Goal: Transaction & Acquisition: Download file/media

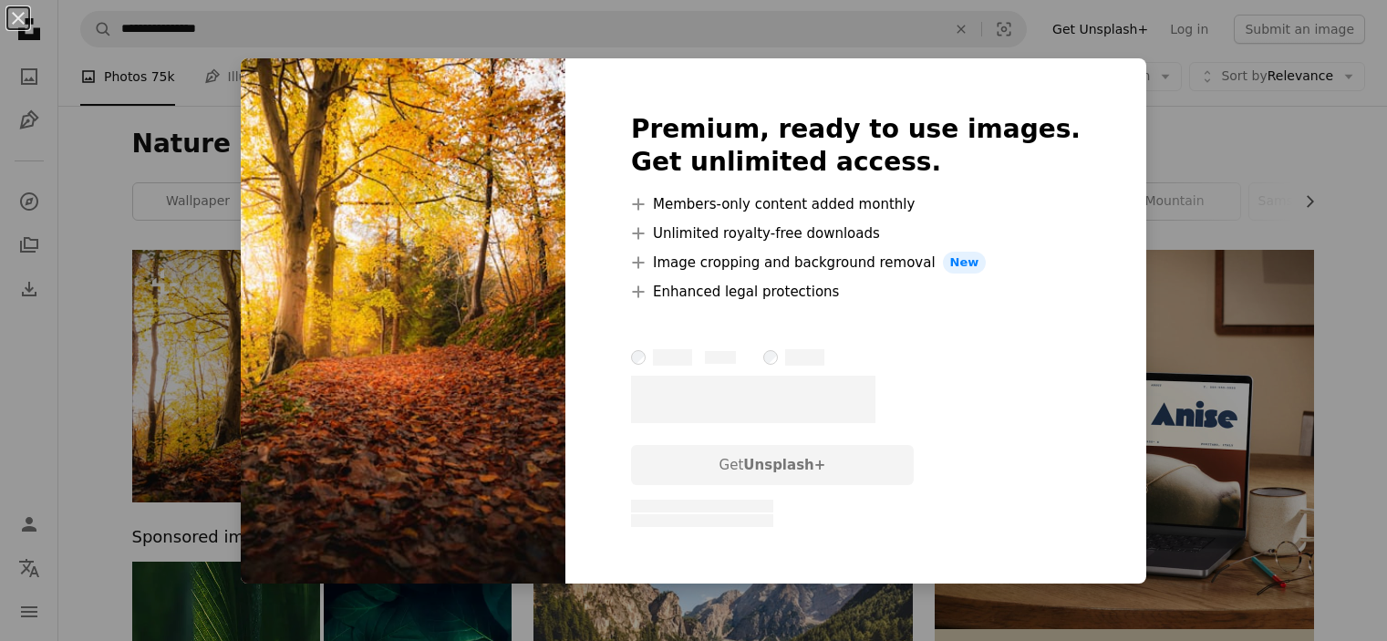
scroll to position [1701, 0]
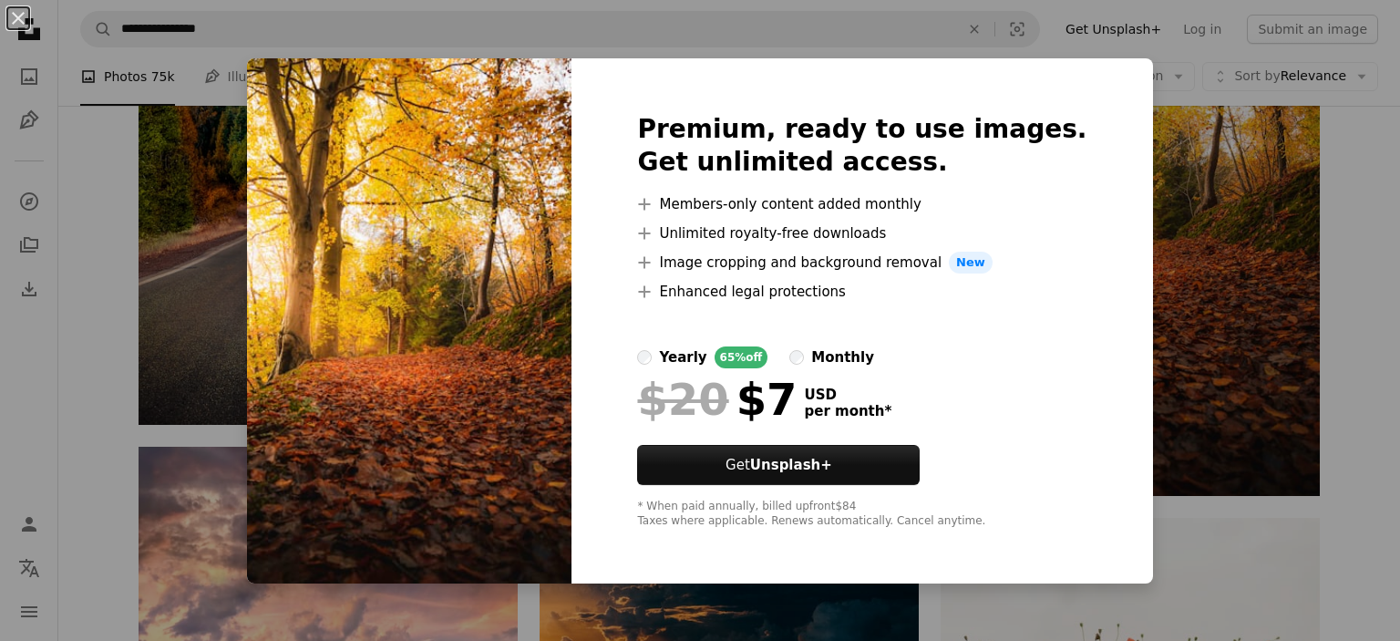
click at [1254, 560] on div "An X shape Premium, ready to use images. Get unlimited access. A plus sign Memb…" at bounding box center [700, 320] width 1400 height 641
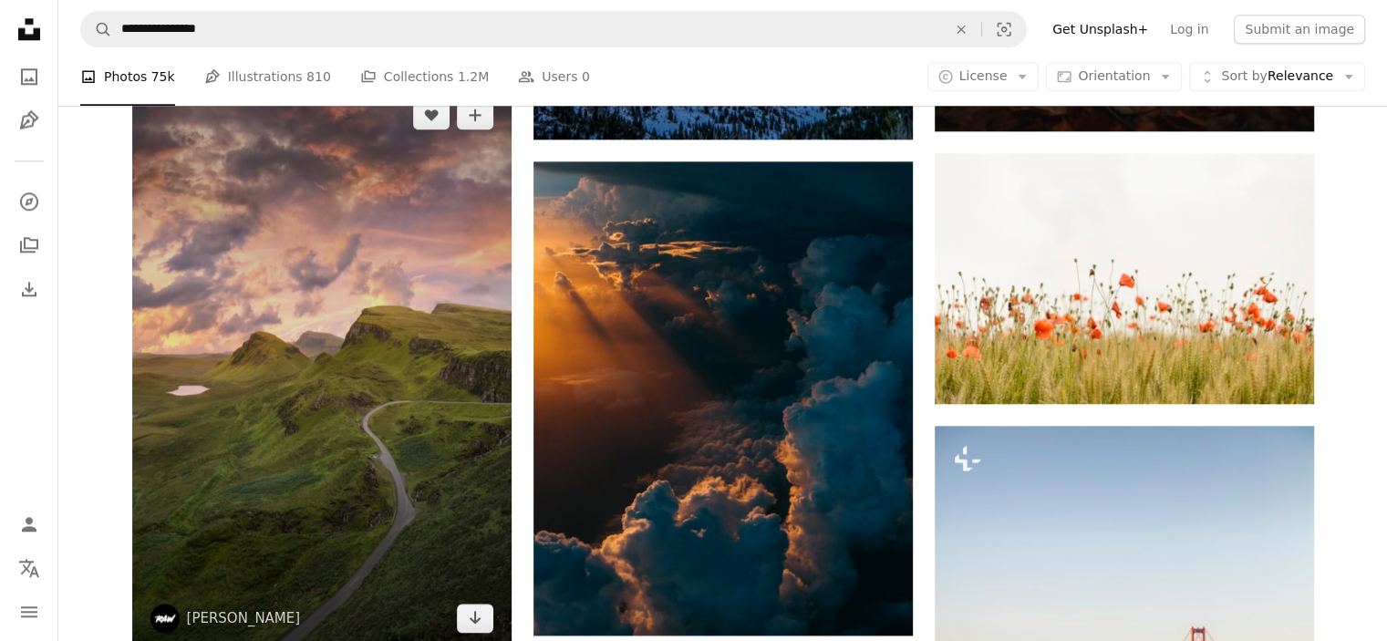
scroll to position [2188, 0]
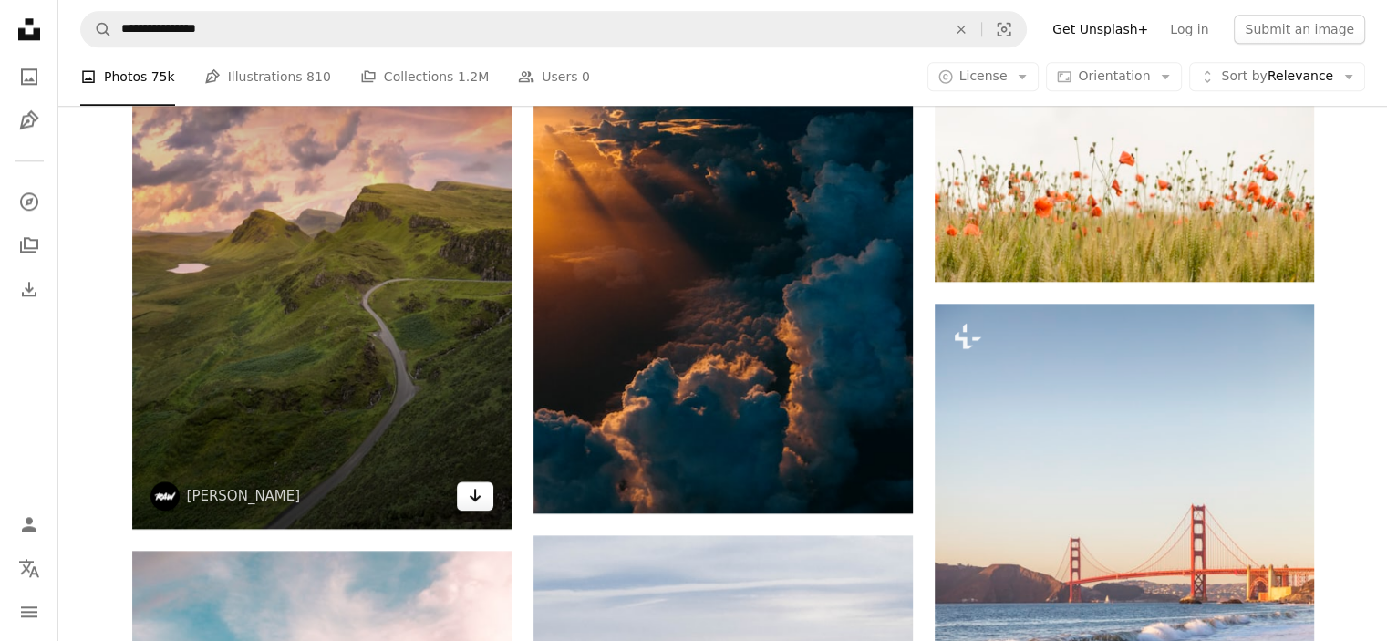
click at [478, 495] on icon "Download" at bounding box center [475, 495] width 12 height 13
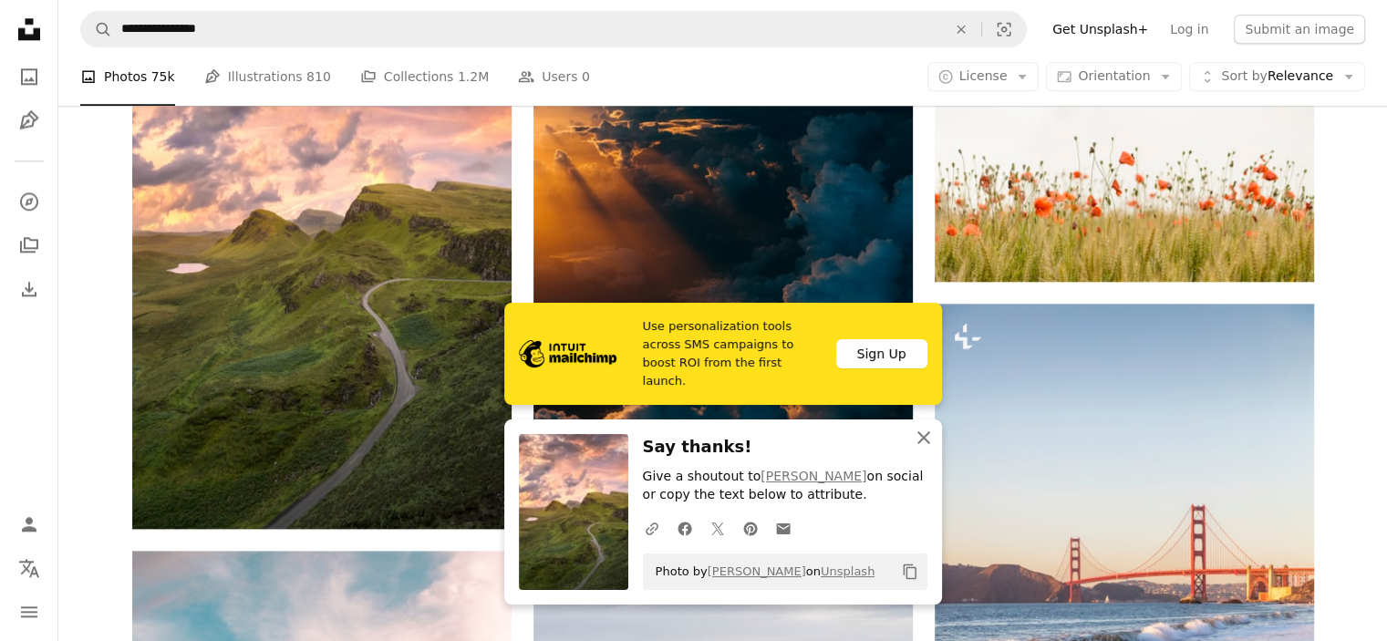
click at [928, 436] on icon "An X shape" at bounding box center [924, 438] width 22 height 22
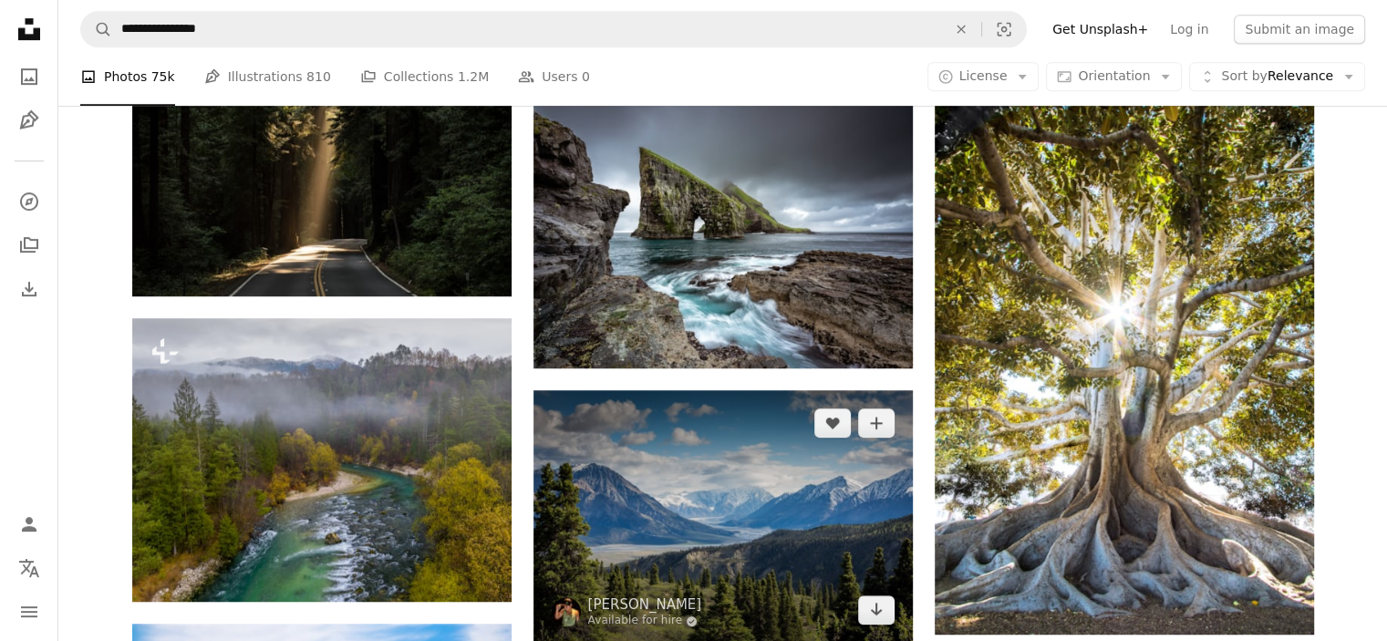
scroll to position [1094, 0]
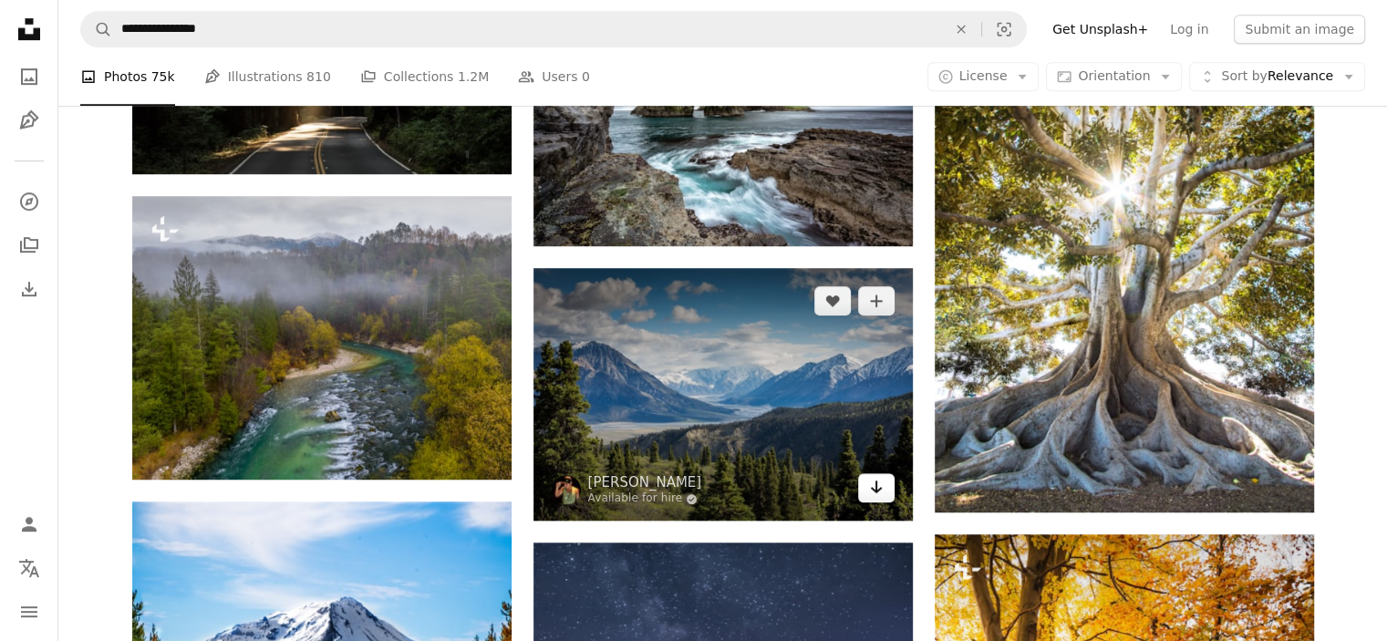
click at [882, 491] on icon "Arrow pointing down" at bounding box center [876, 487] width 15 height 22
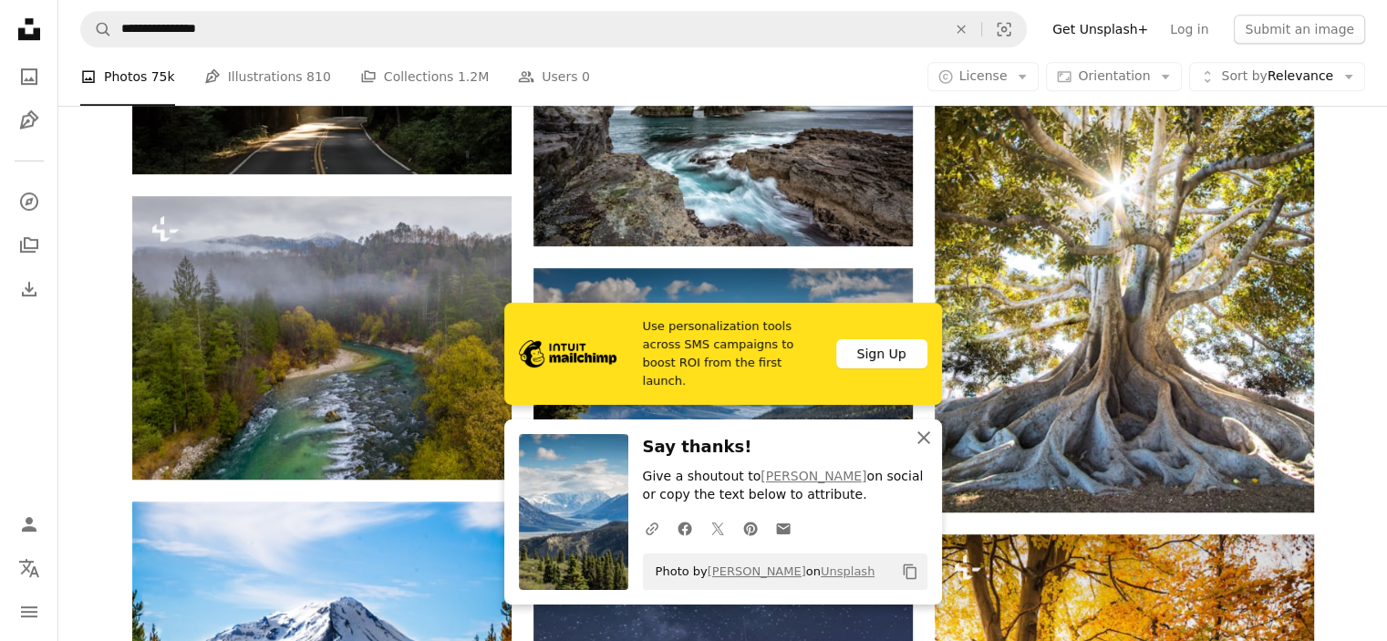
click at [923, 428] on icon "An X shape" at bounding box center [924, 438] width 22 height 22
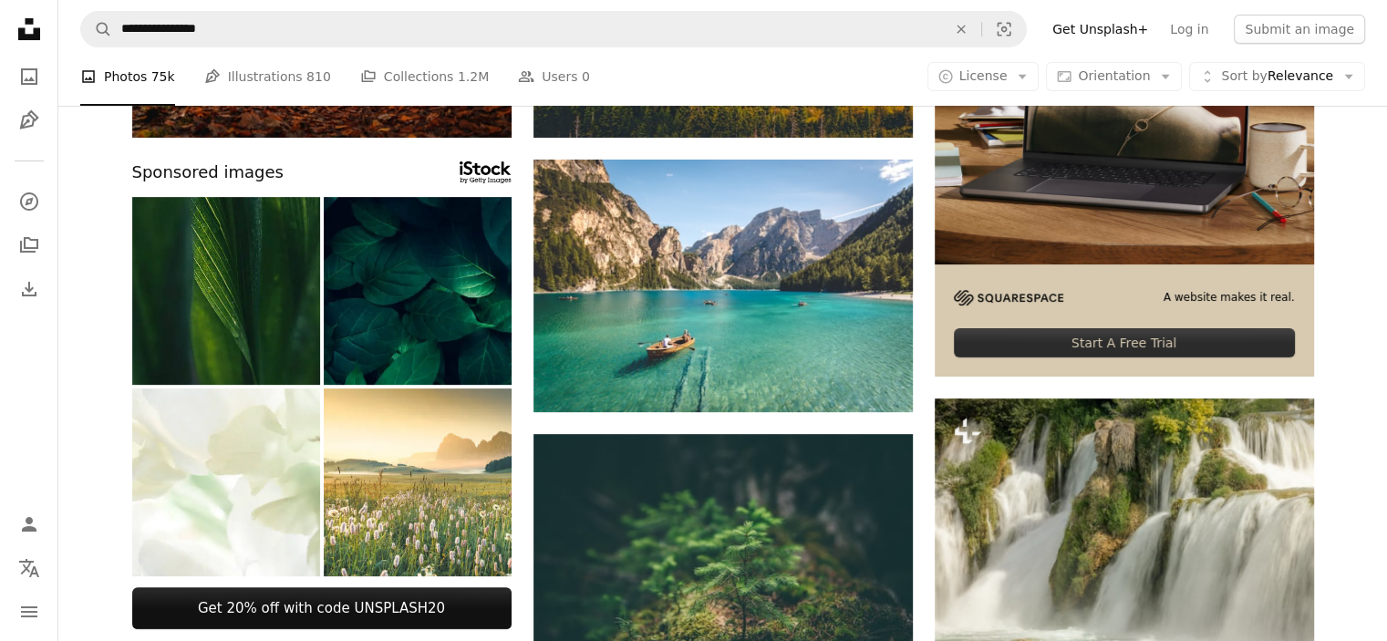
scroll to position [0, 0]
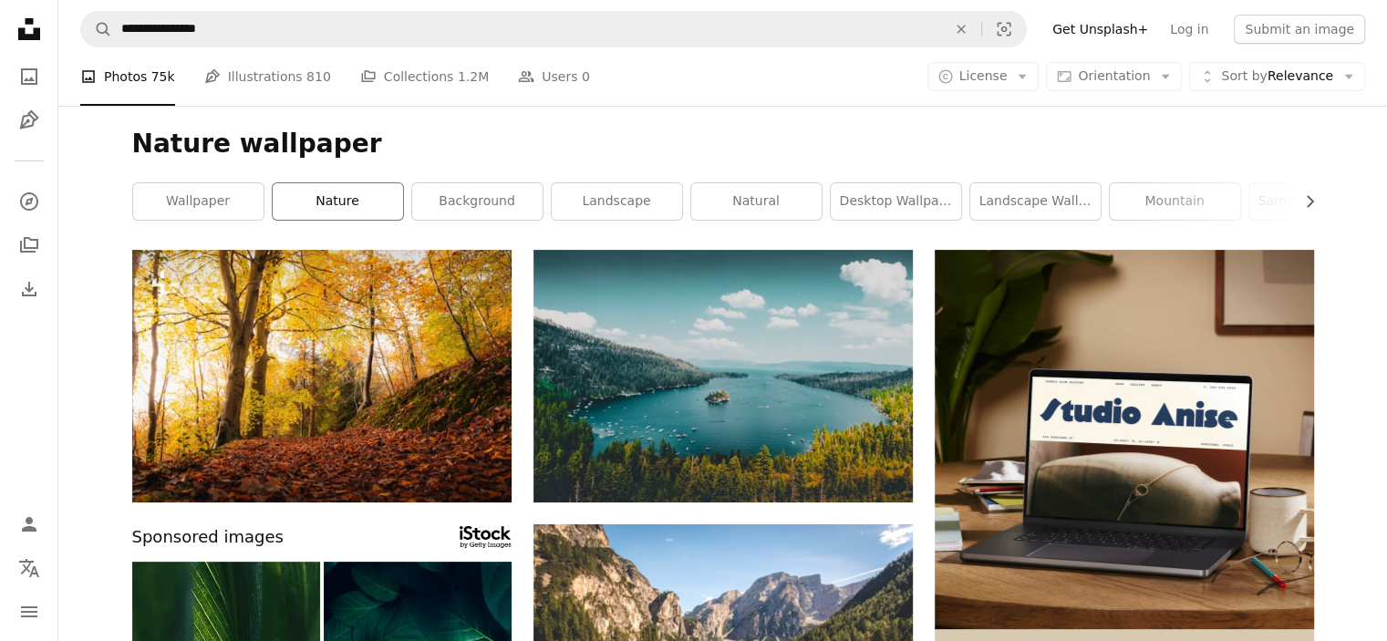
click at [344, 192] on link "nature" at bounding box center [338, 201] width 130 height 36
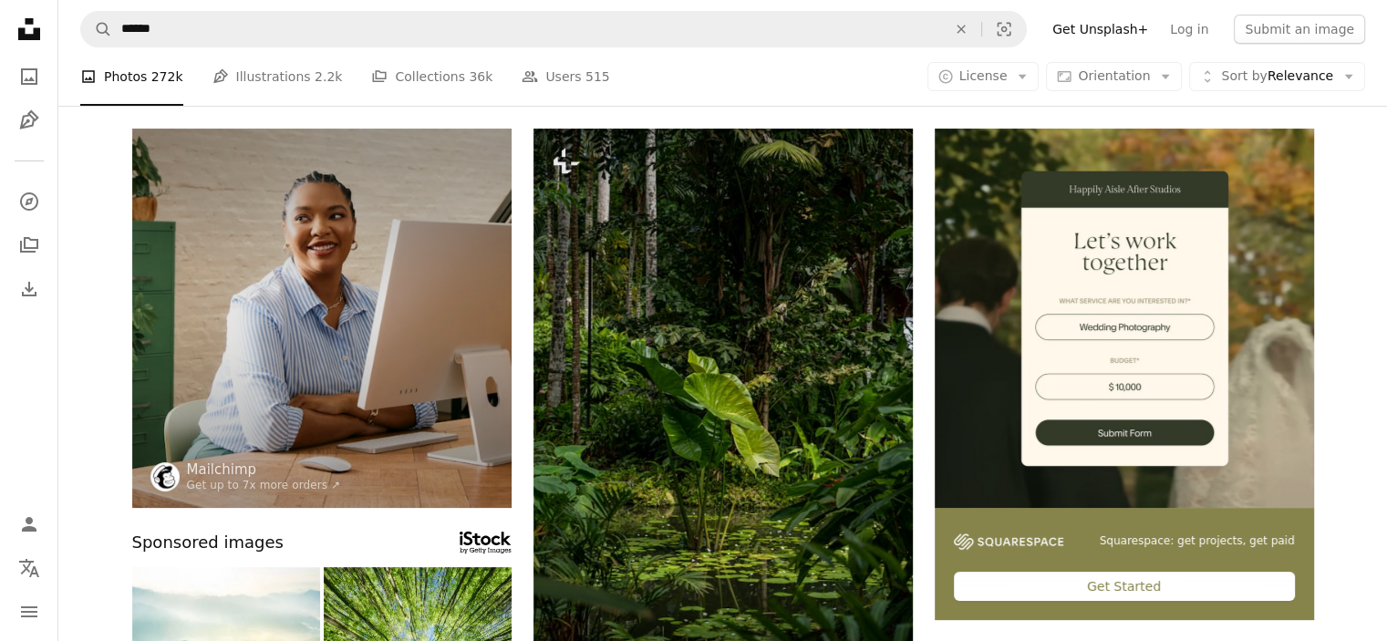
scroll to position [242, 0]
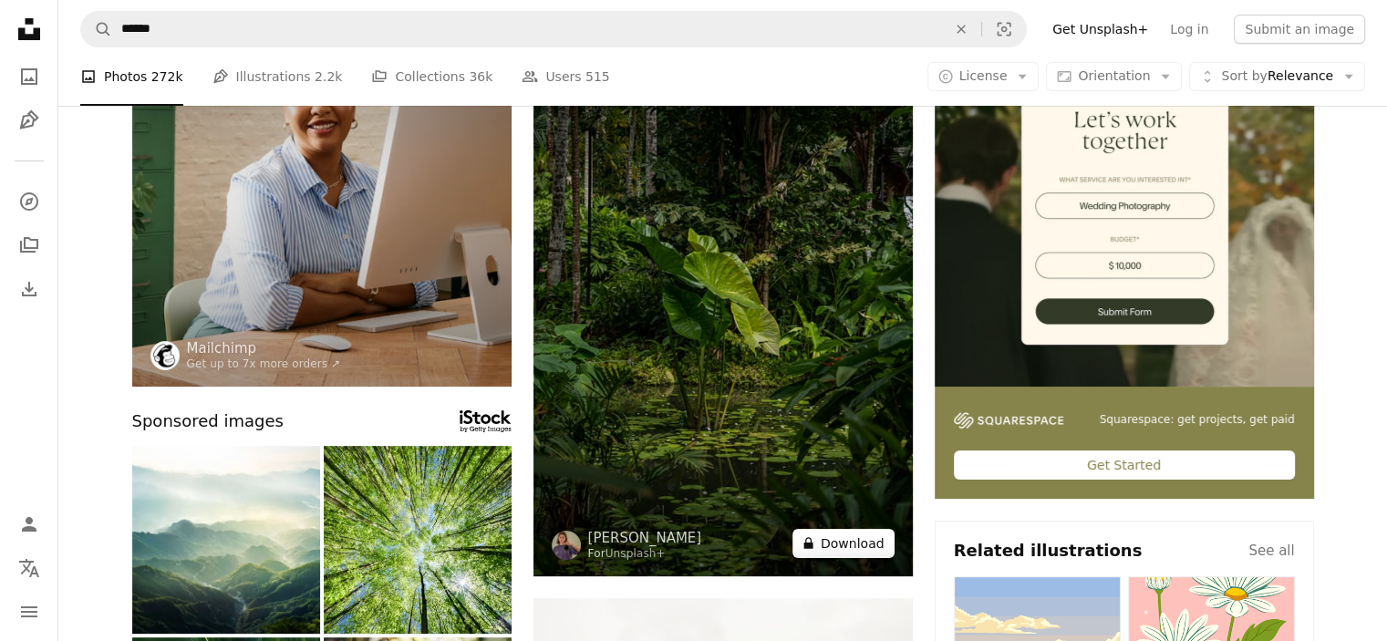
click at [835, 546] on button "A lock Download" at bounding box center [843, 543] width 102 height 29
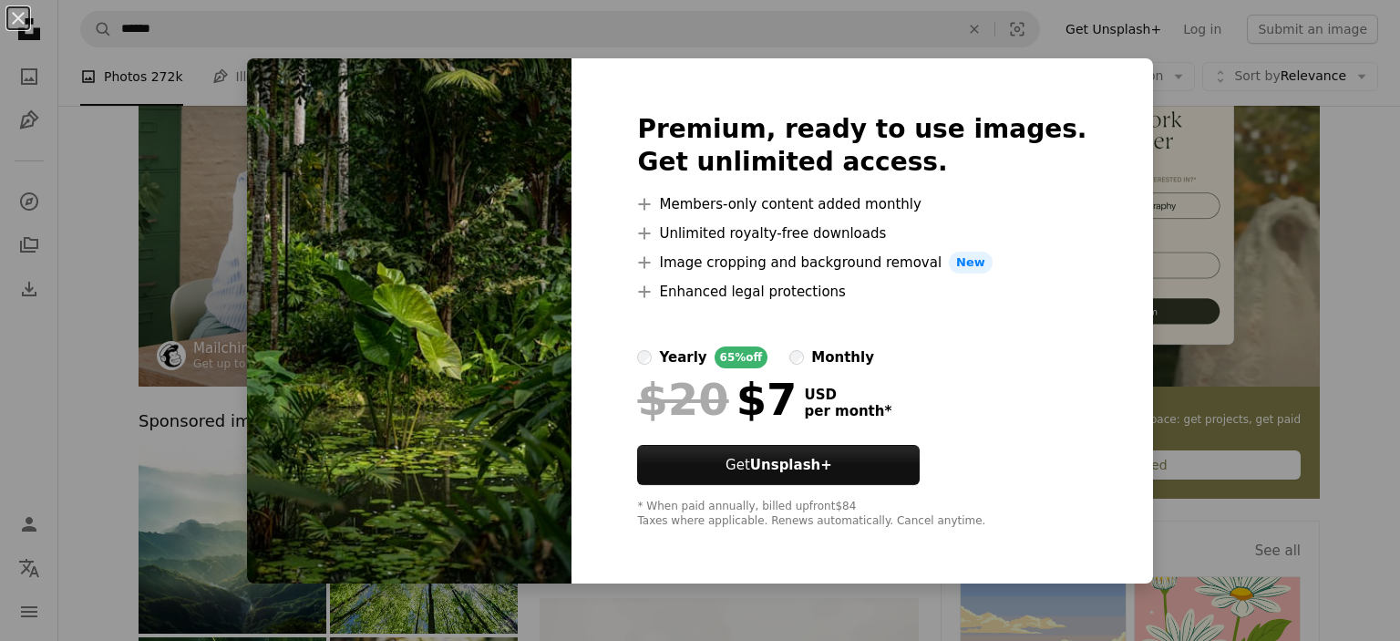
click at [1344, 459] on div "An X shape Premium, ready to use images. Get unlimited access. A plus sign Memb…" at bounding box center [700, 320] width 1400 height 641
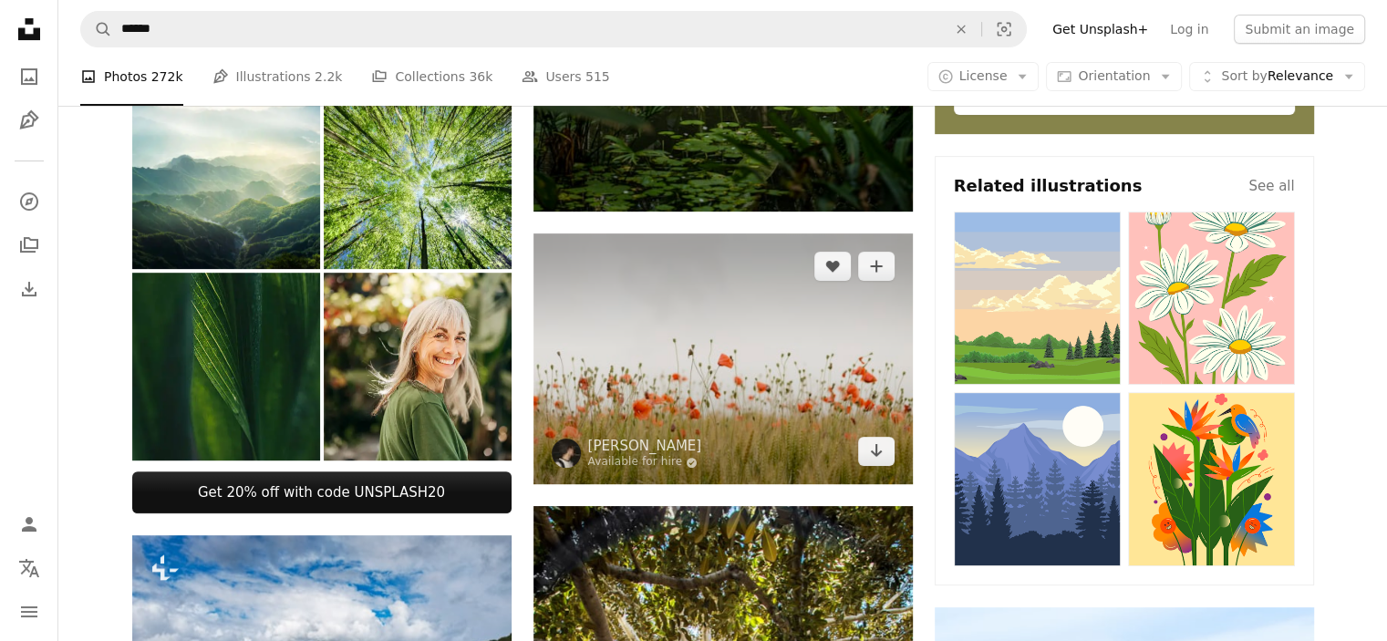
scroll to position [486, 0]
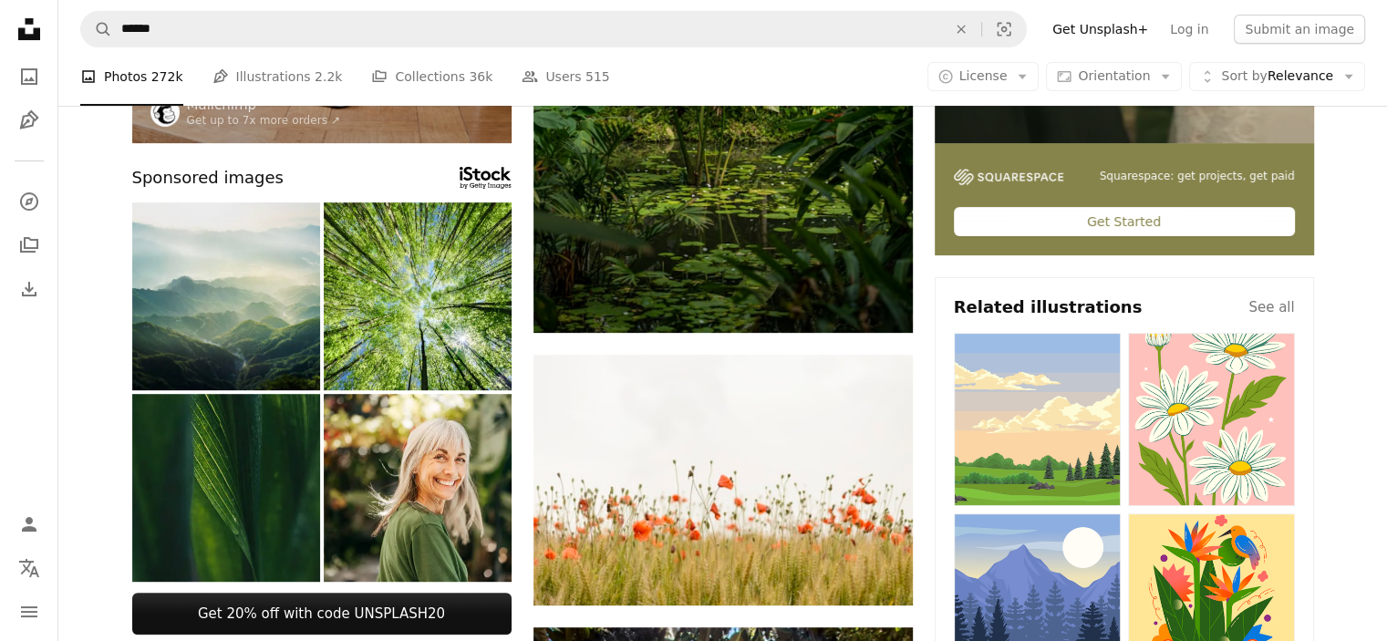
click at [232, 324] on img at bounding box center [226, 296] width 188 height 188
